Goal: Find specific page/section

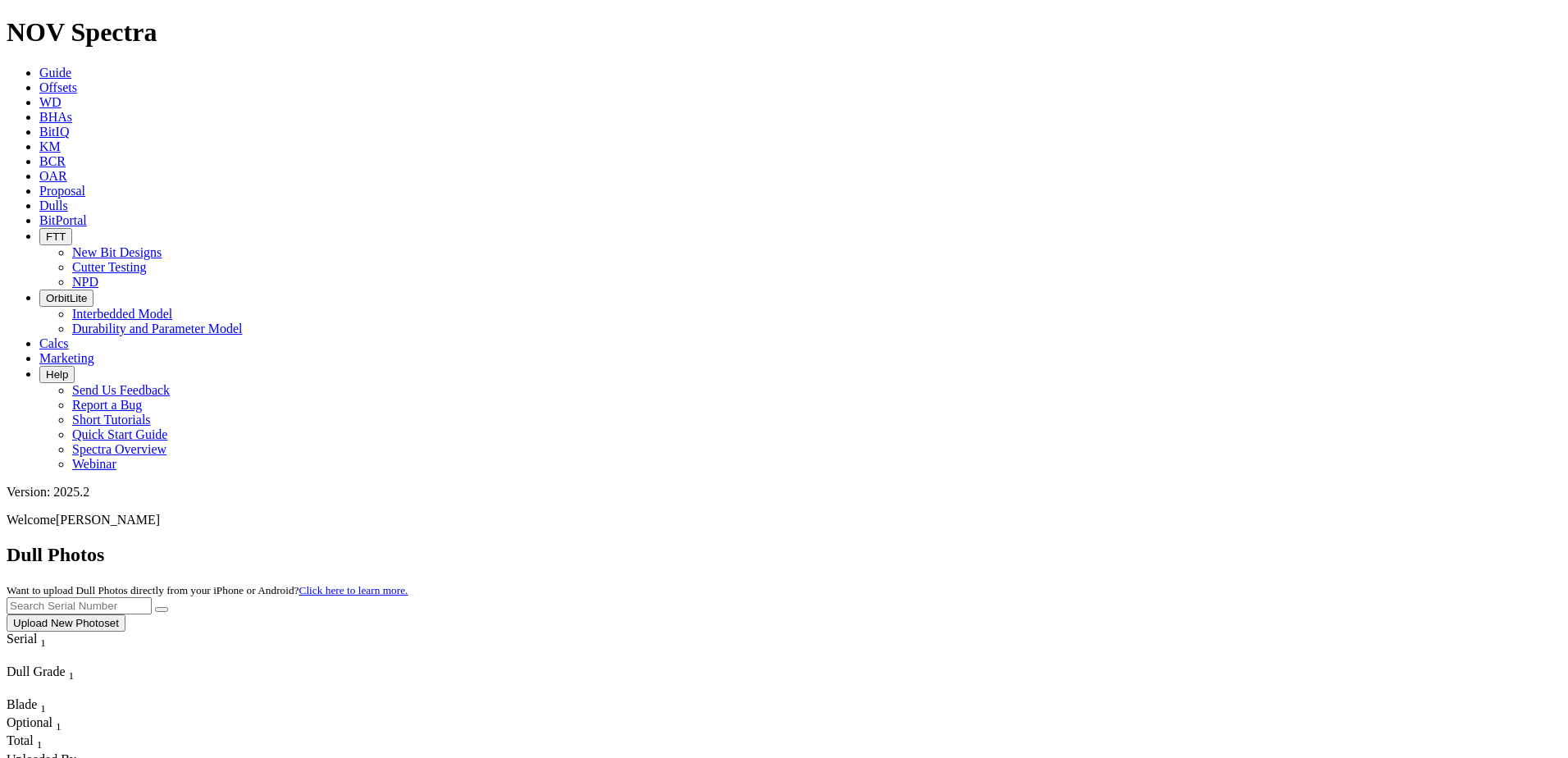
scroll to position [164, 0]
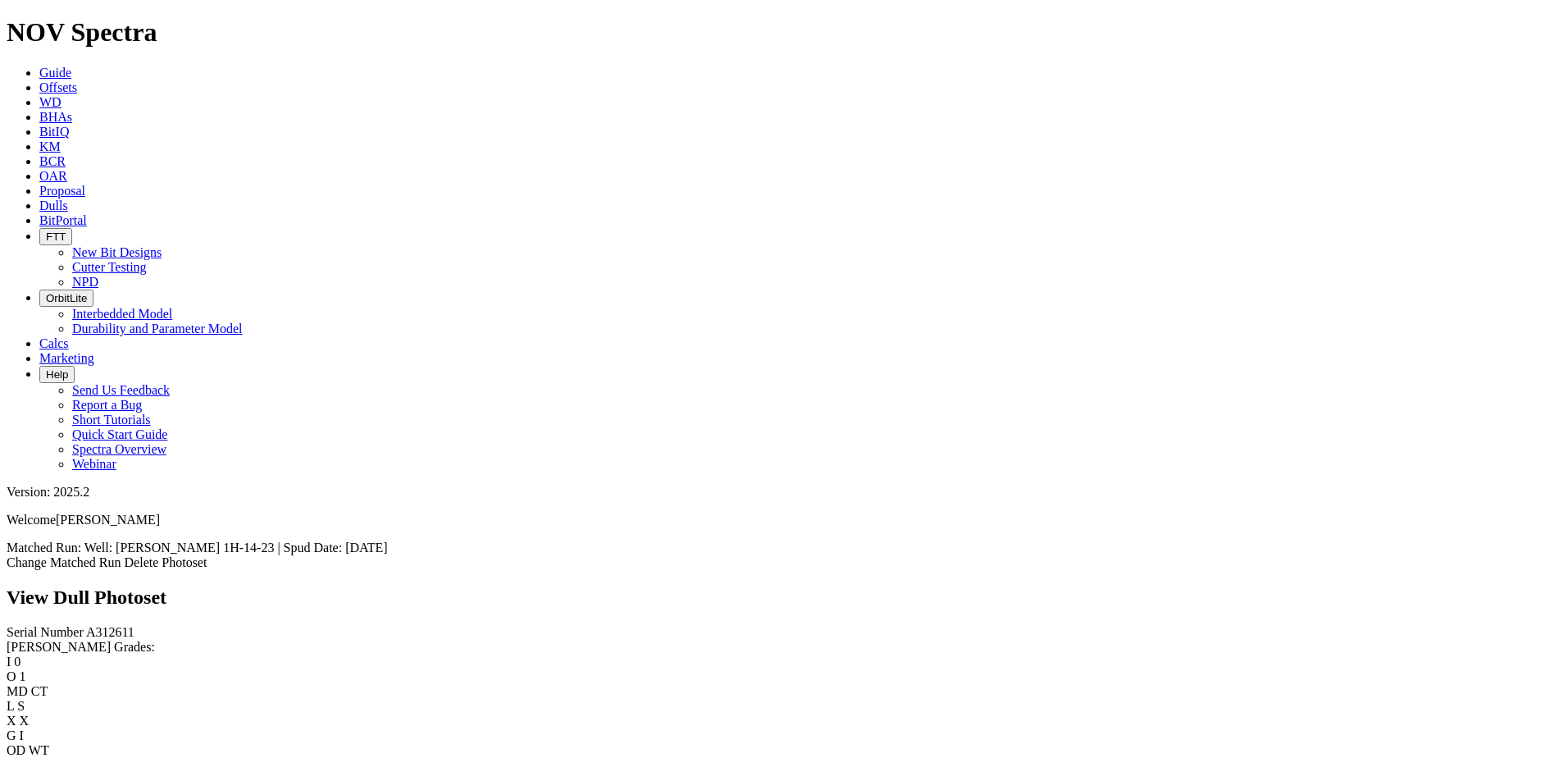
click at [133, 625] on div "Serial Number A312611 RH Dull Grades: I 0 O 1 MD CT L S X X G I OD WT RP BHA Es…" at bounding box center [784, 722] width 1555 height 194
